Goal: Information Seeking & Learning: Learn about a topic

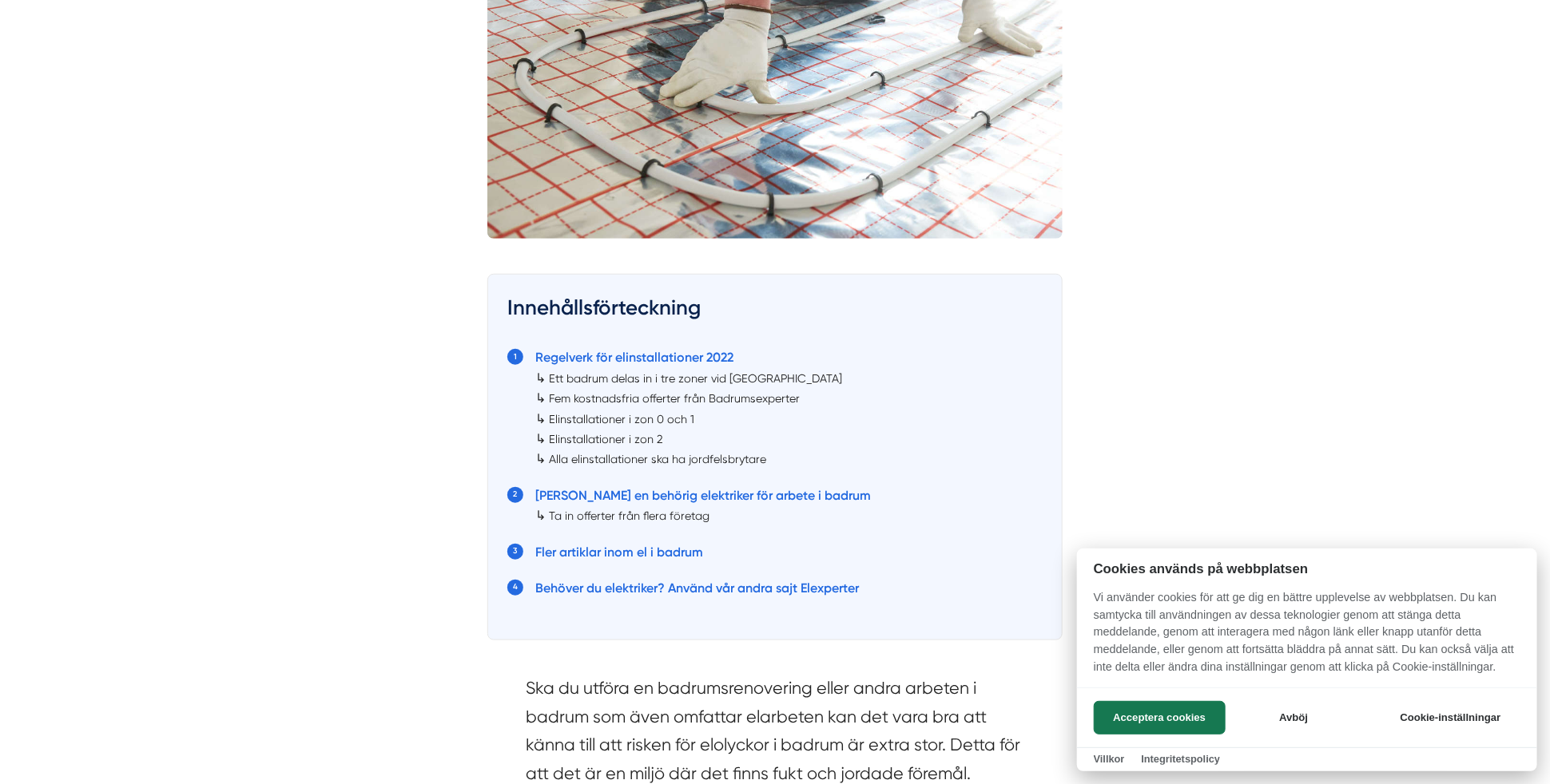
scroll to position [718, 0]
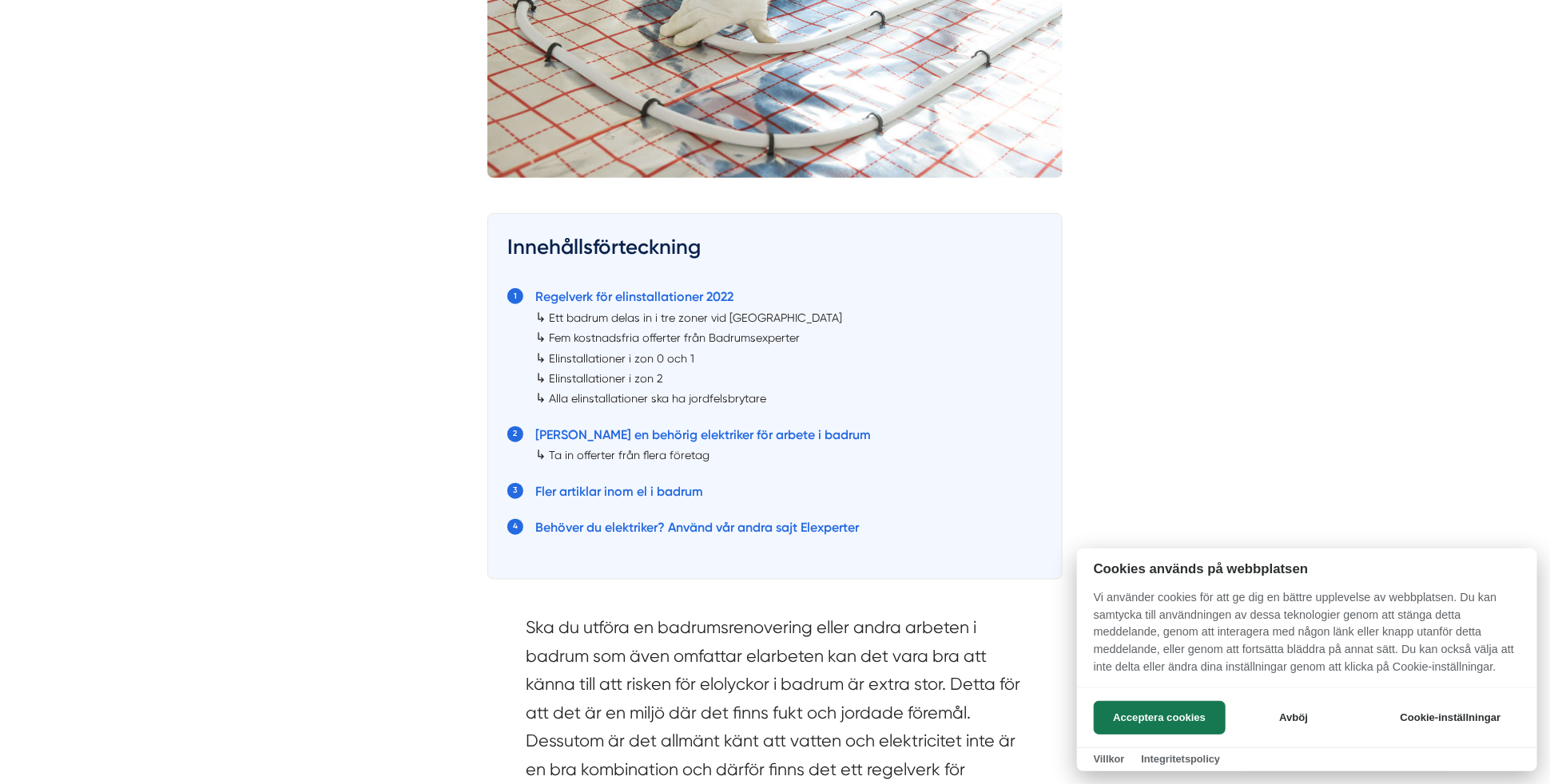
click at [659, 358] on div at bounding box center [775, 392] width 1550 height 784
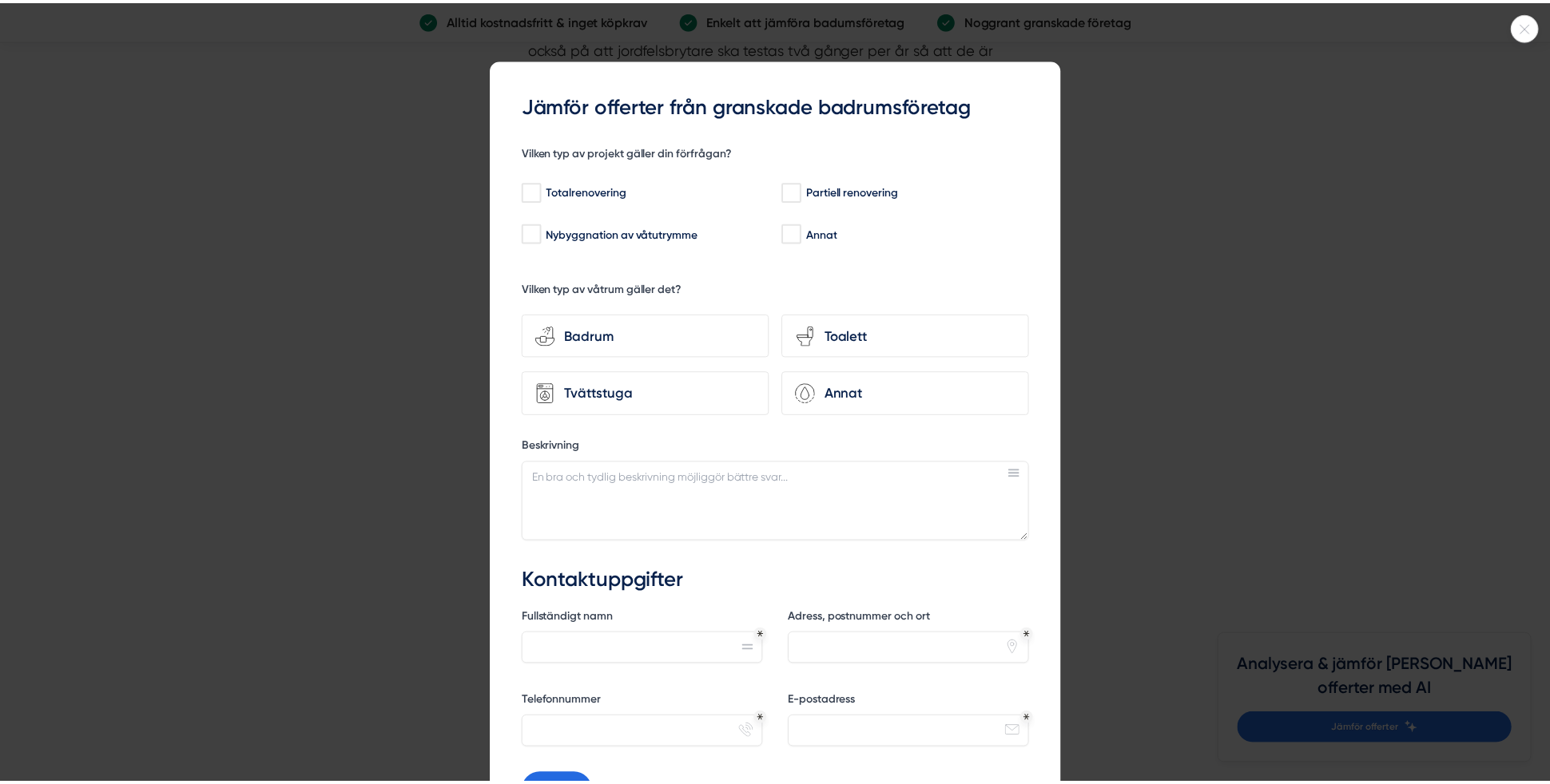
scroll to position [4393, 0]
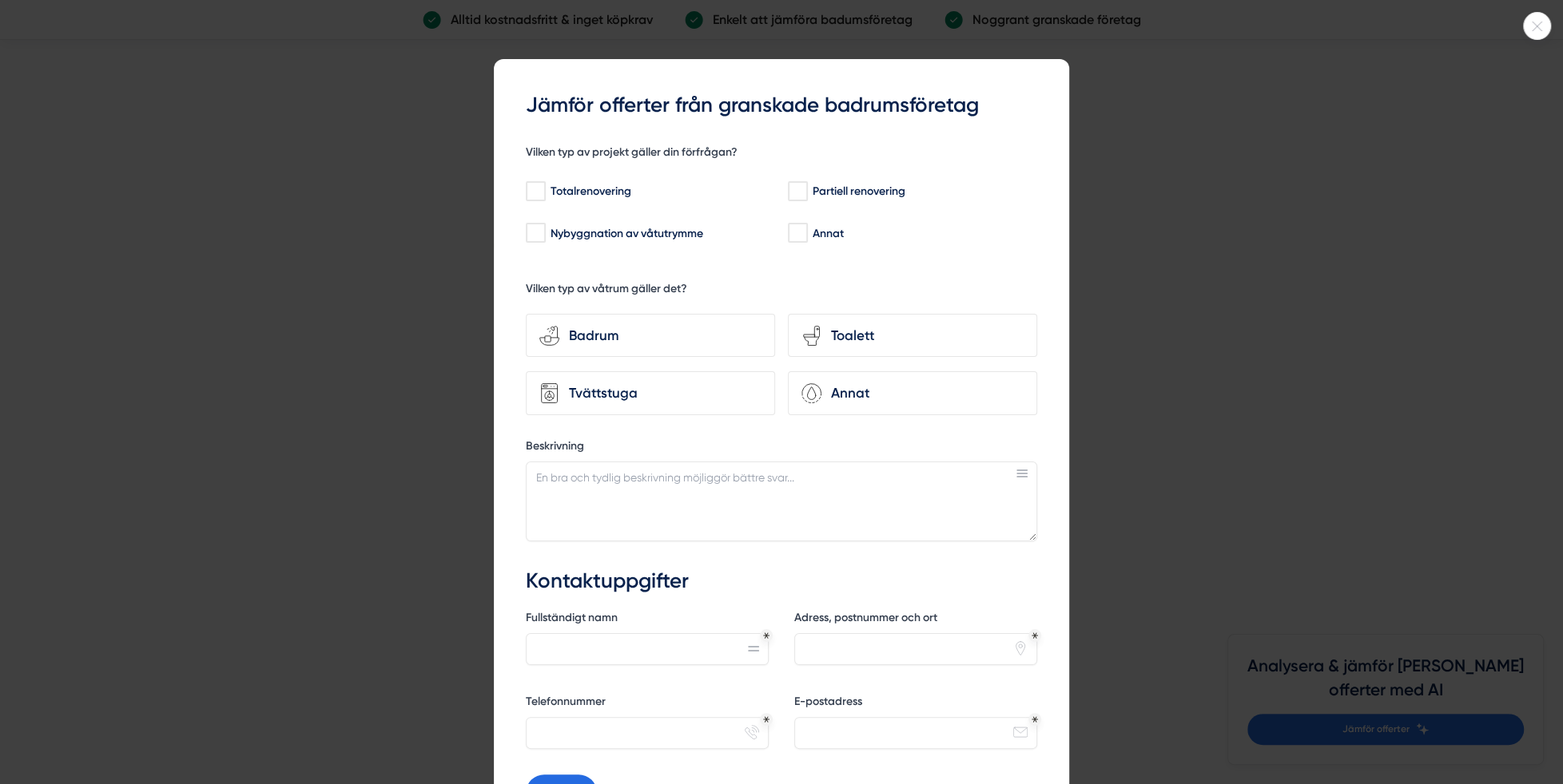
click at [327, 399] on div at bounding box center [782, 392] width 1563 height 784
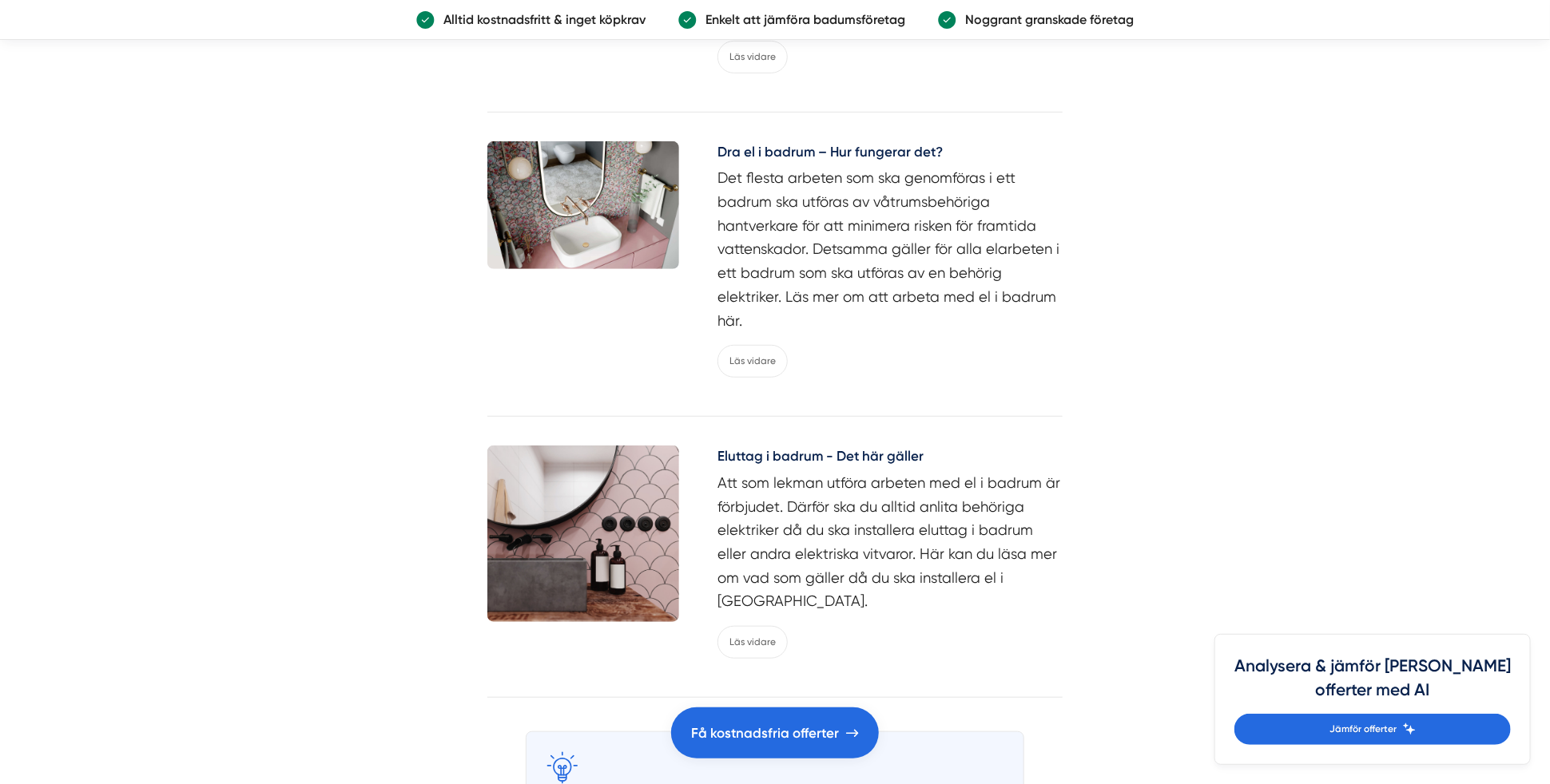
scroll to position [7347, 0]
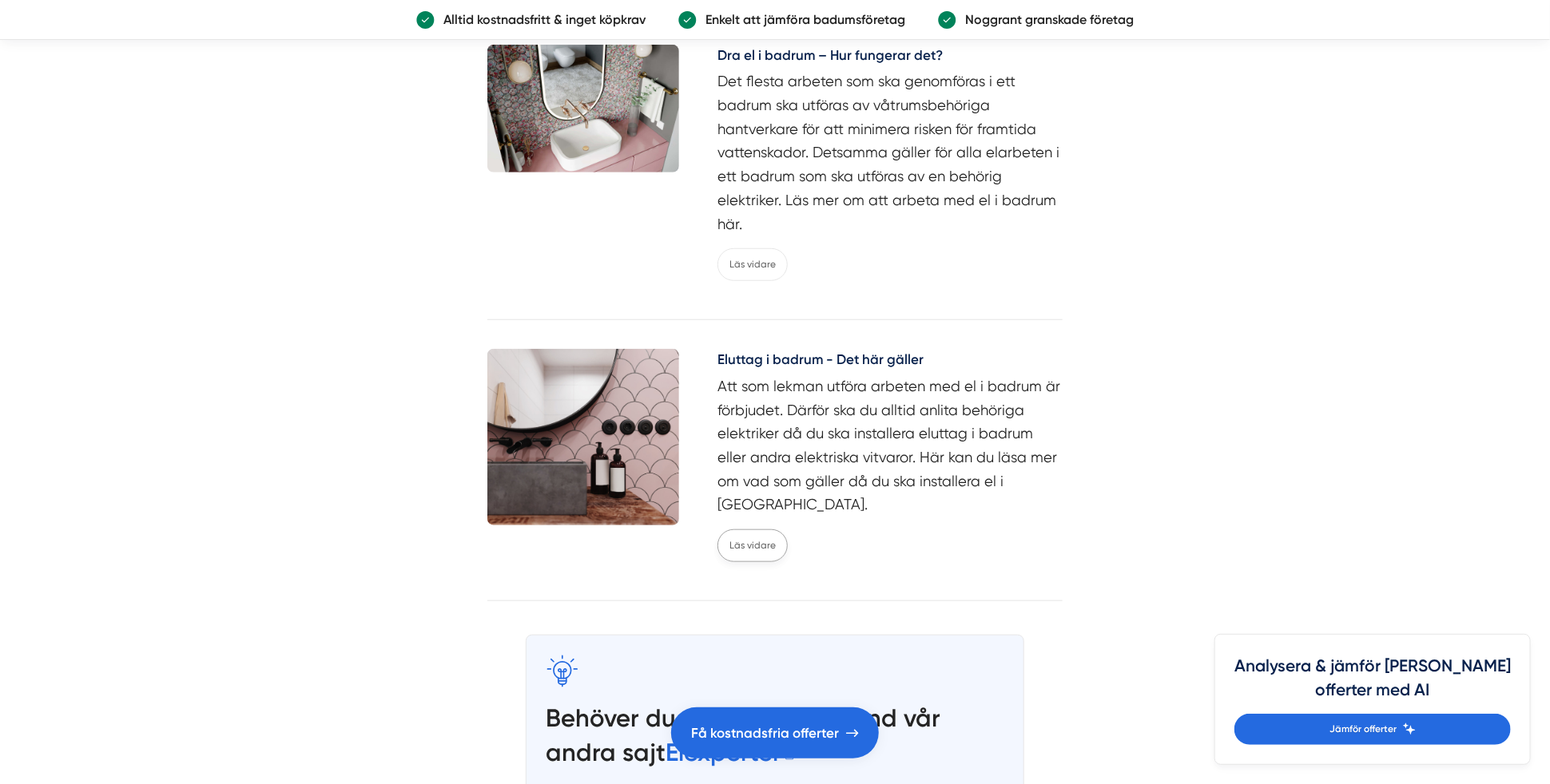
click at [755, 529] on link "Läs vidare" at bounding box center [752, 546] width 70 height 33
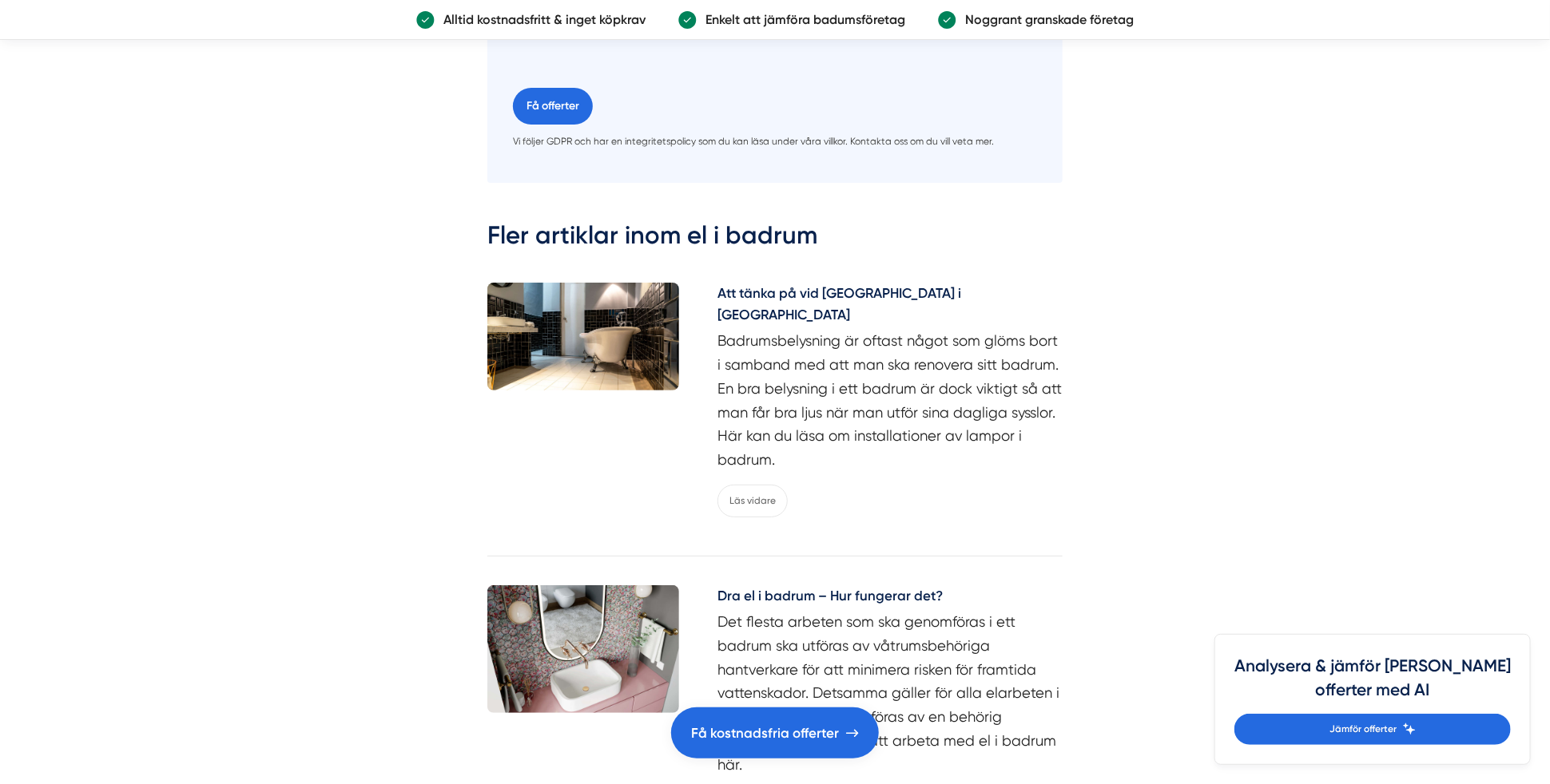
scroll to position [6789, 0]
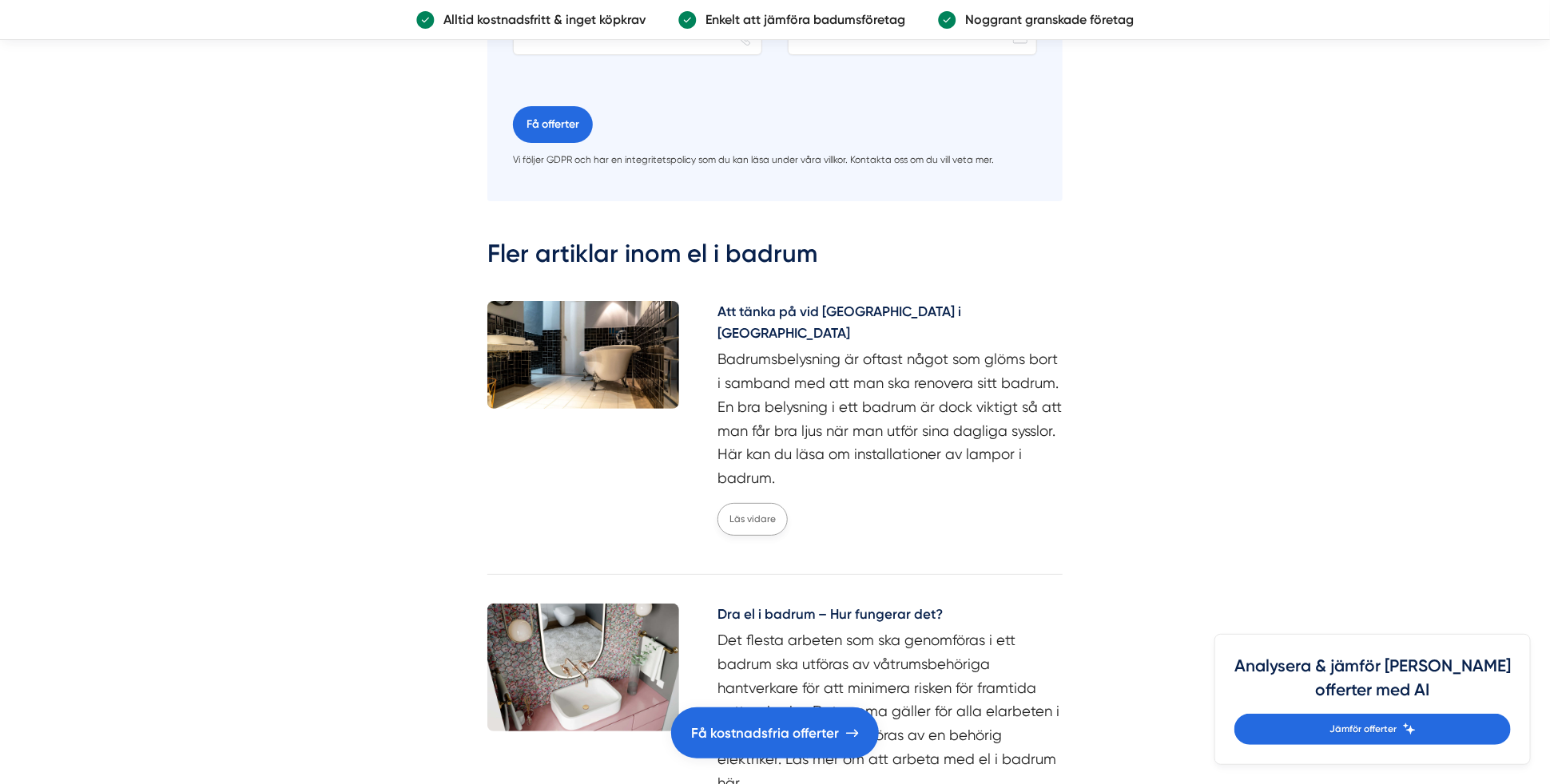
click at [748, 503] on link "Läs vidare" at bounding box center [752, 520] width 70 height 33
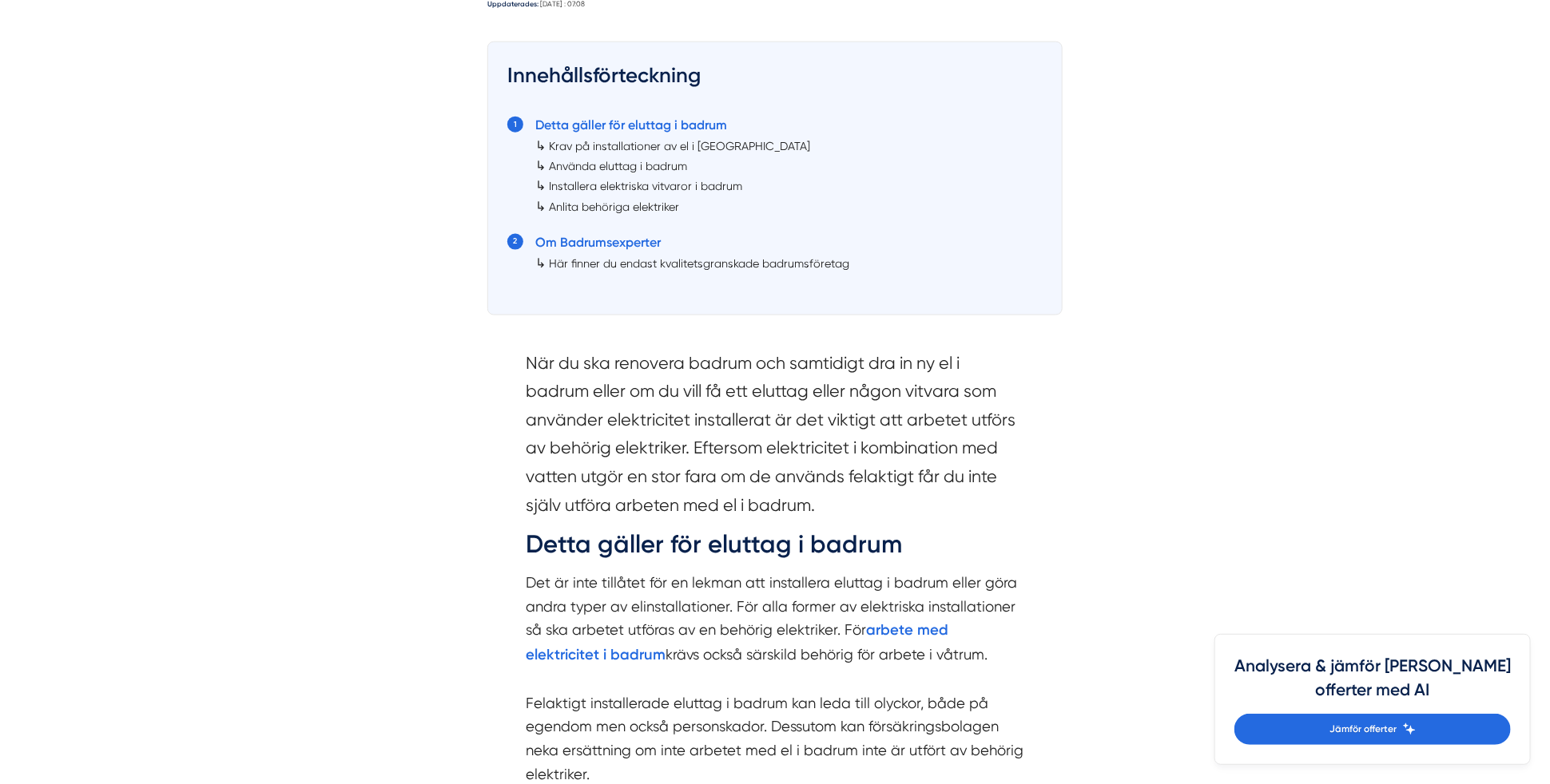
scroll to position [1118, 0]
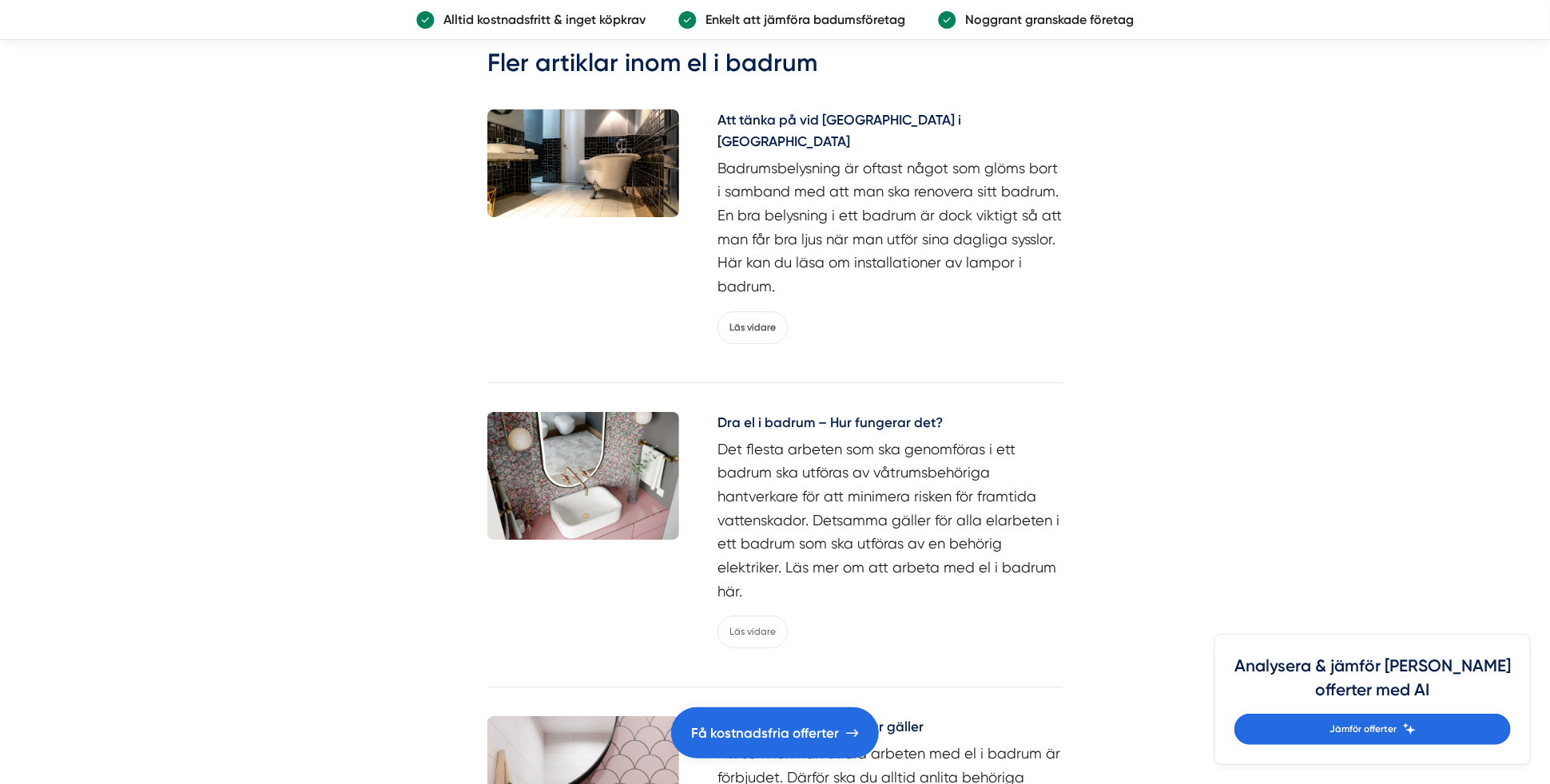
scroll to position [3115, 0]
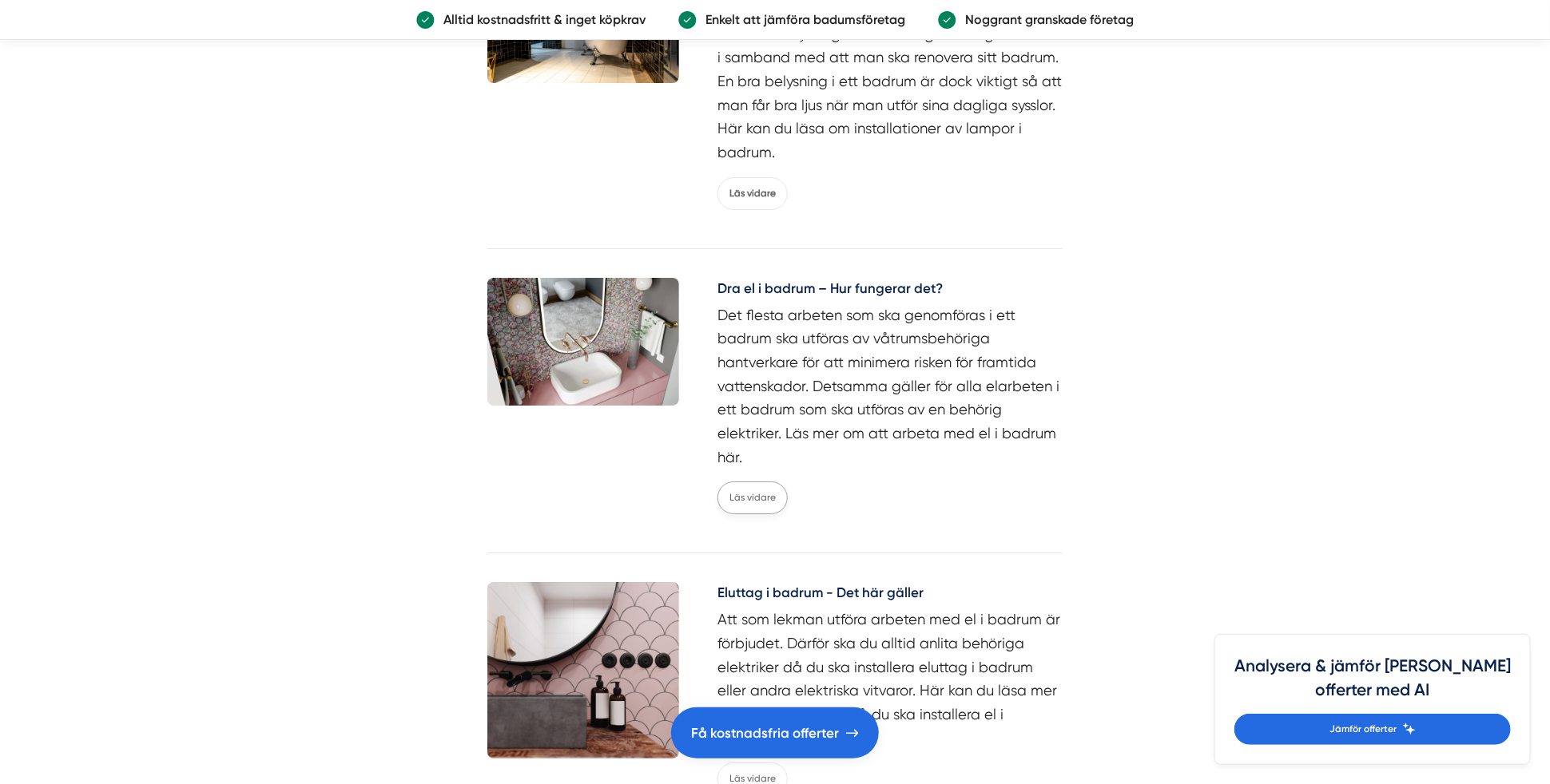
click at [760, 481] on link "Läs vidare" at bounding box center [752, 498] width 70 height 33
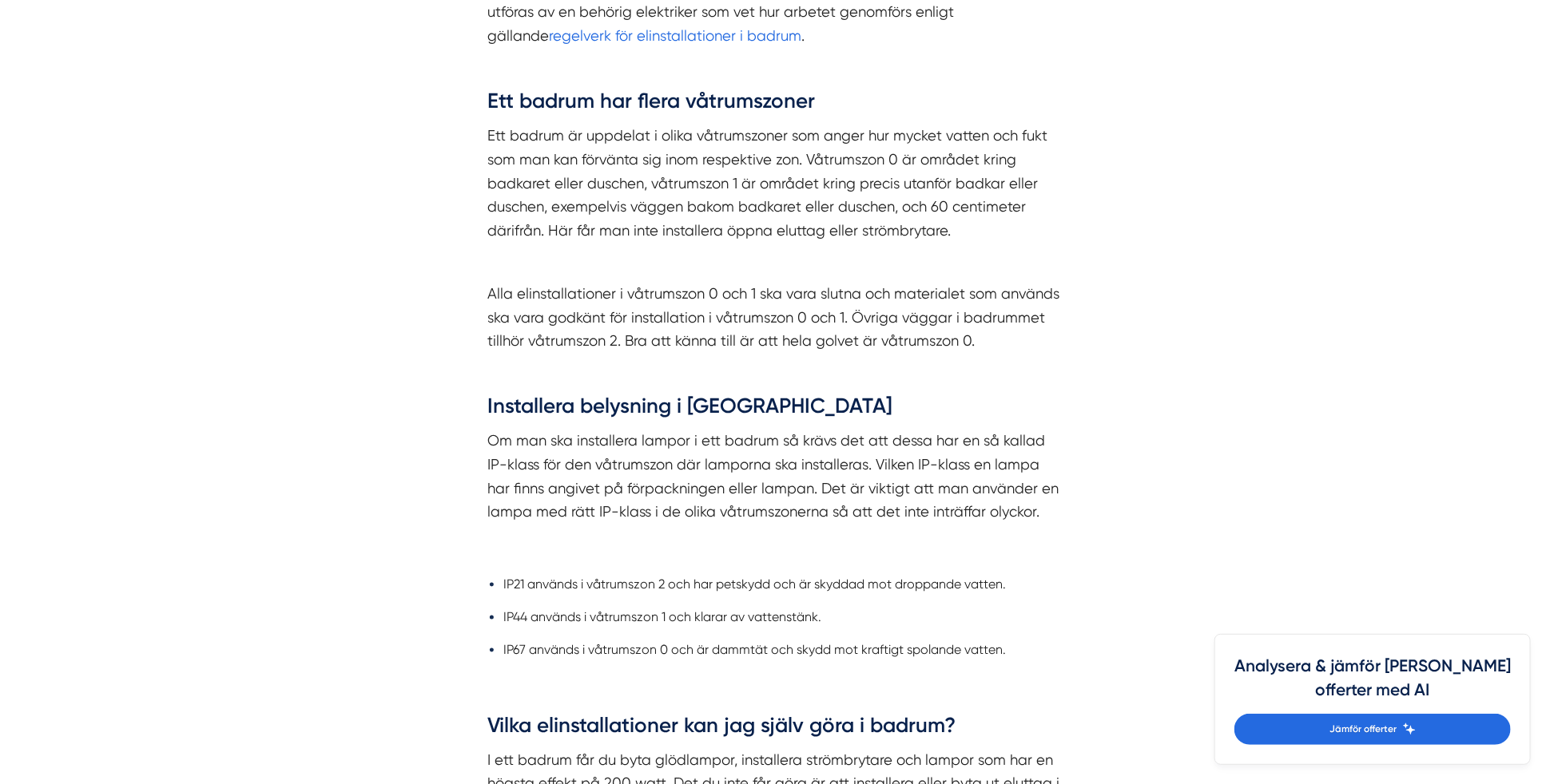
scroll to position [1039, 0]
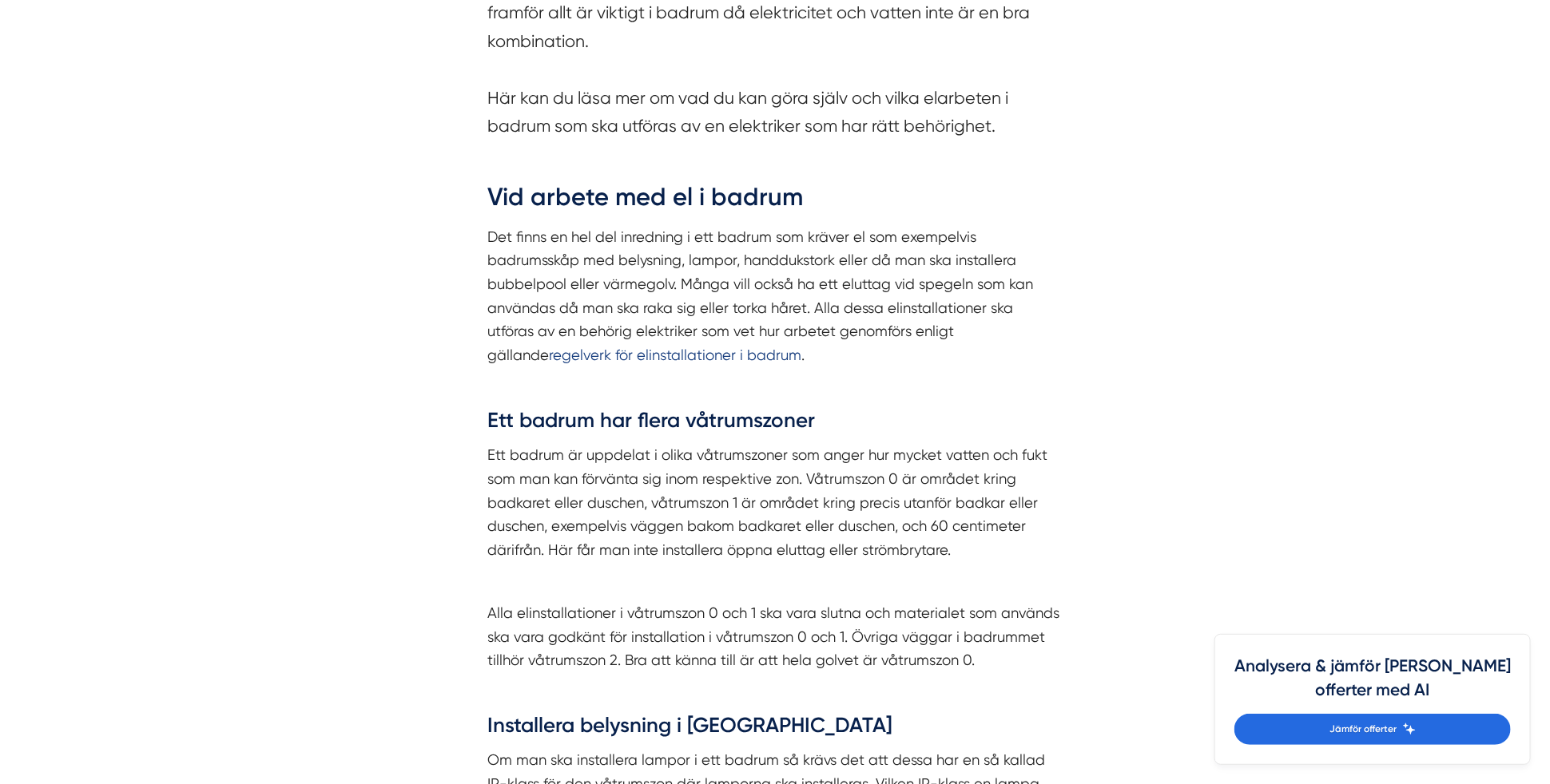
click at [802, 346] on link "regelverk för elinstallationer i badrum" at bounding box center [675, 354] width 253 height 16
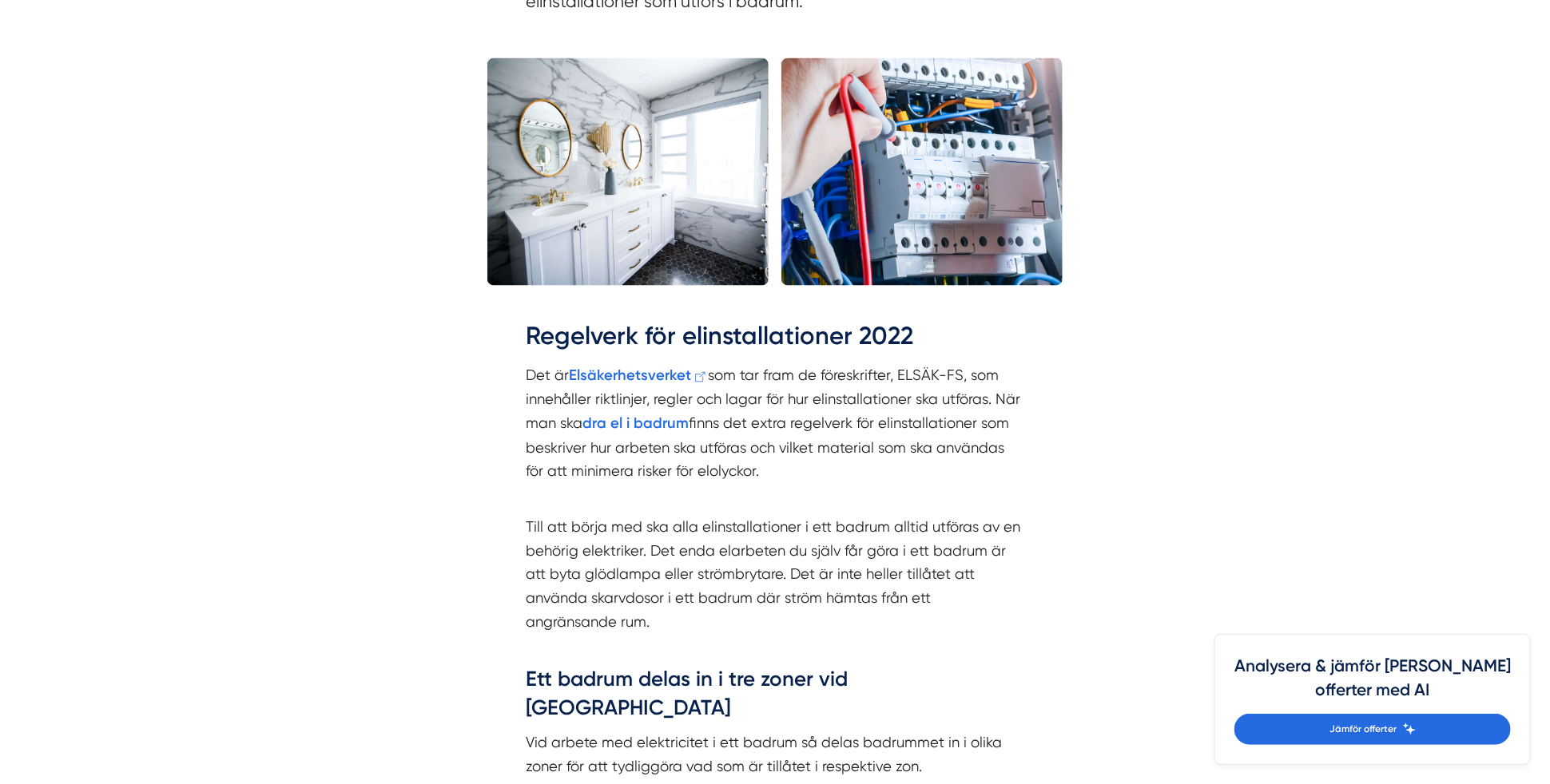
scroll to position [1518, 0]
click at [652, 423] on strong "dra el i badrum" at bounding box center [636, 422] width 106 height 17
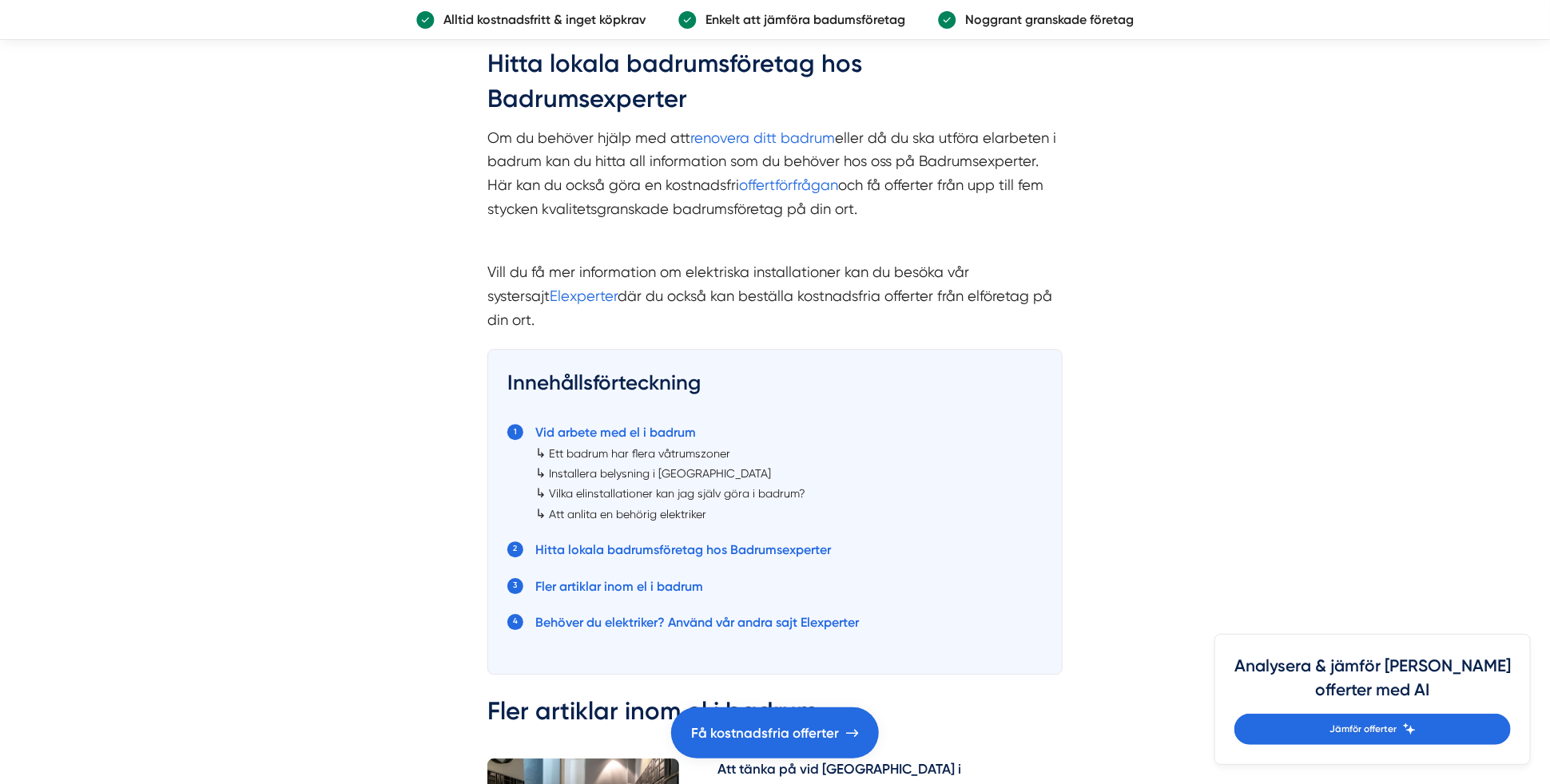
scroll to position [2396, 0]
